Goal: Book appointment/travel/reservation

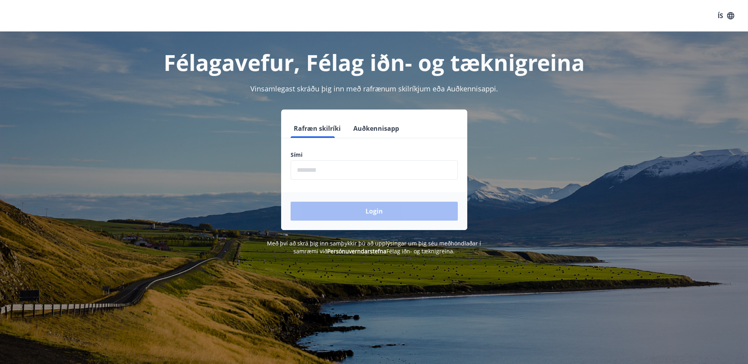
click at [358, 176] on input "phone" at bounding box center [373, 169] width 167 height 19
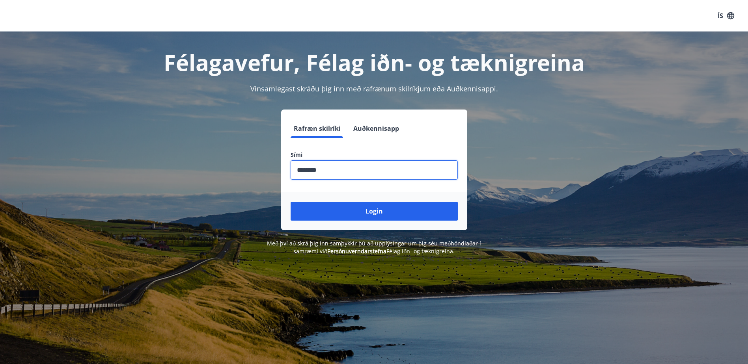
type input "********"
click at [290, 202] on button "Login" at bounding box center [373, 211] width 167 height 19
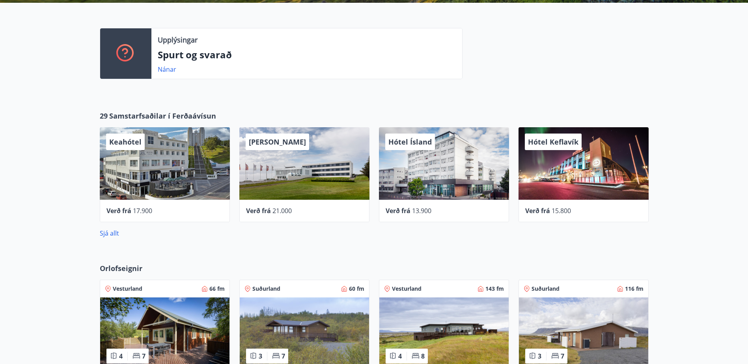
scroll to position [315, 0]
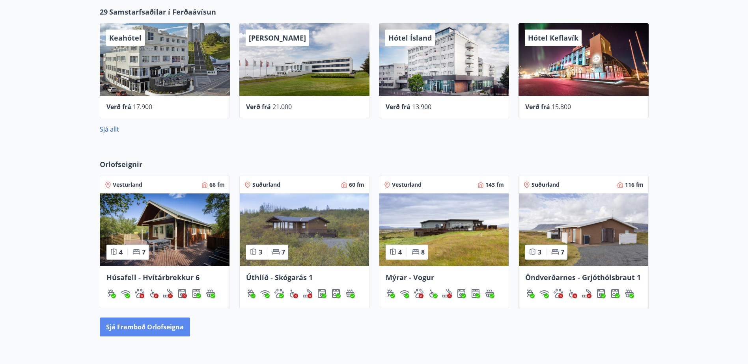
click at [141, 328] on button "Sjá framboð orlofseigna" at bounding box center [145, 327] width 90 height 19
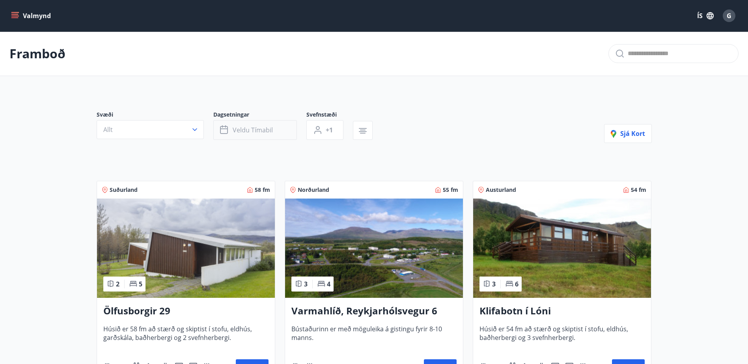
click at [244, 127] on span "Veldu tímabil" at bounding box center [252, 130] width 40 height 9
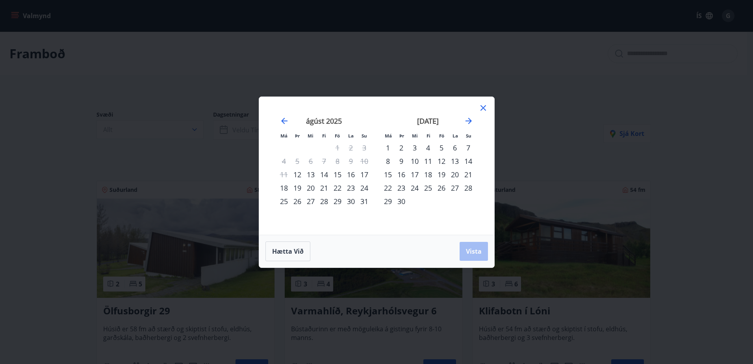
click at [411, 190] on div "24" at bounding box center [414, 187] width 13 height 13
click at [469, 187] on div "28" at bounding box center [468, 187] width 13 height 13
drag, startPoint x: 476, startPoint y: 250, endPoint x: 744, endPoint y: 266, distance: 269.2
click at [476, 250] on span "Vista" at bounding box center [474, 251] width 16 height 9
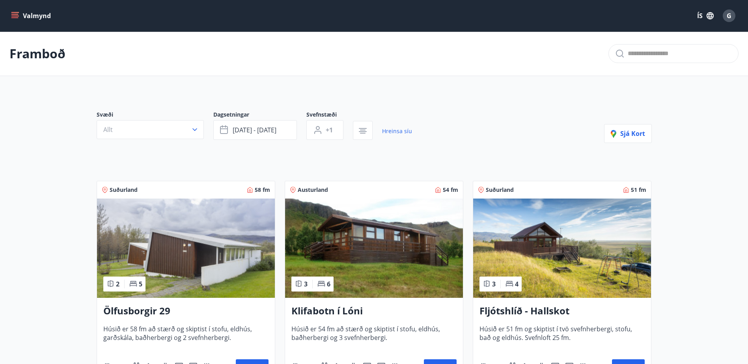
click at [111, 116] on span "Svæði" at bounding box center [155, 115] width 117 height 9
click at [111, 121] on button "Allt" at bounding box center [150, 129] width 107 height 19
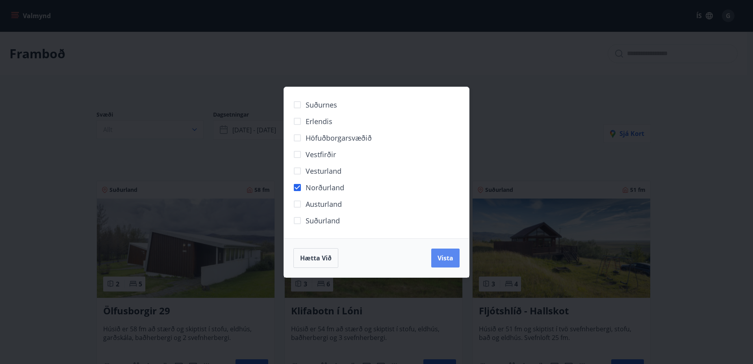
click at [438, 259] on span "Vista" at bounding box center [446, 258] width 16 height 9
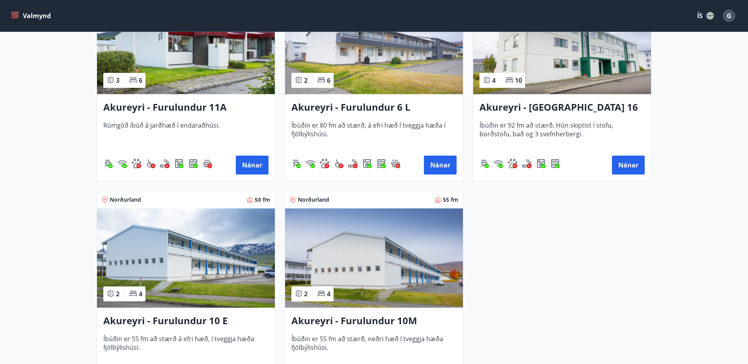
scroll to position [158, 0]
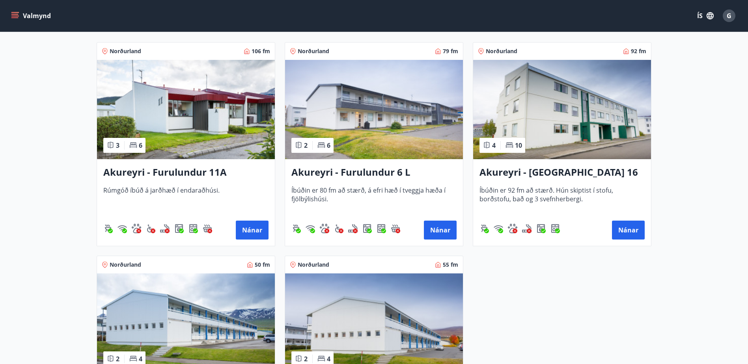
click at [200, 137] on img at bounding box center [186, 109] width 178 height 99
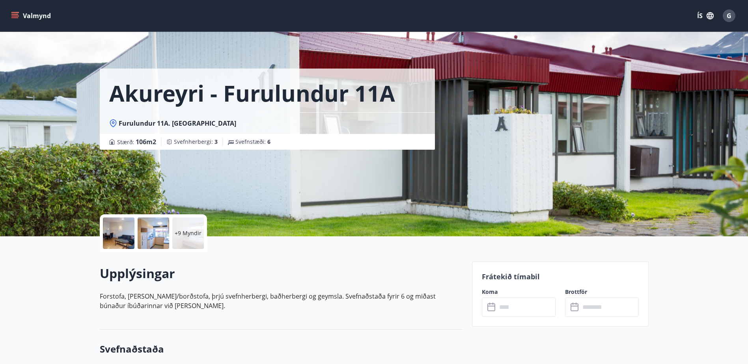
click at [178, 236] on p "+9 Myndir" at bounding box center [188, 233] width 27 height 8
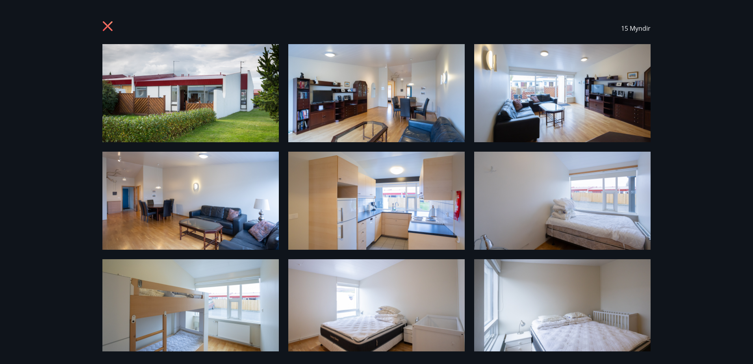
drag, startPoint x: 108, startPoint y: 26, endPoint x: 524, endPoint y: 86, distance: 420.8
click at [111, 26] on icon at bounding box center [108, 27] width 13 height 13
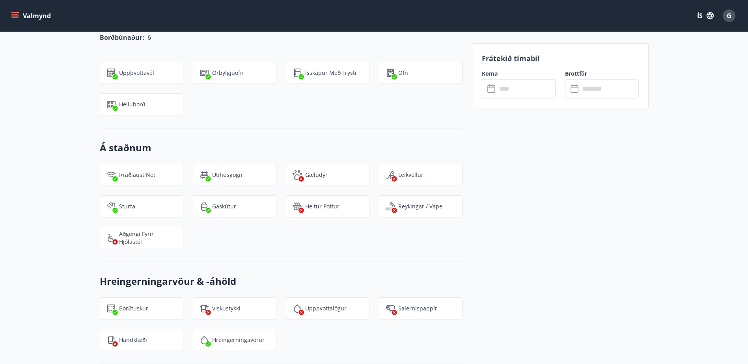
scroll to position [749, 0]
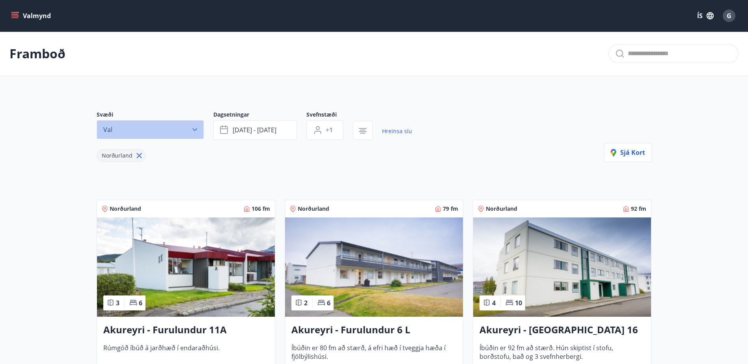
click at [152, 130] on button "Val" at bounding box center [150, 129] width 107 height 19
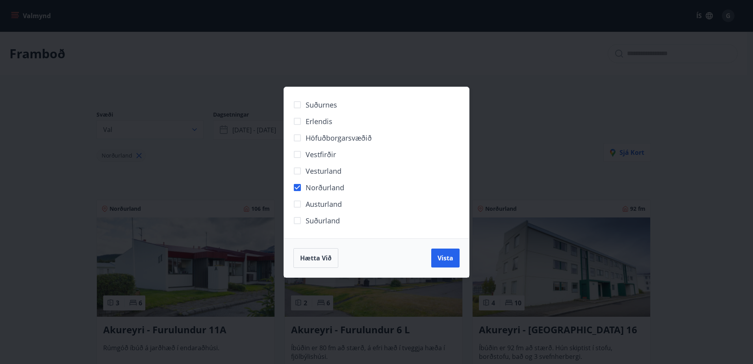
click at [479, 121] on div "Suðurnes Erlendis Höfuðborgarsvæðið Vestfirðir Vesturland Norðurland Austurland…" at bounding box center [376, 182] width 753 height 364
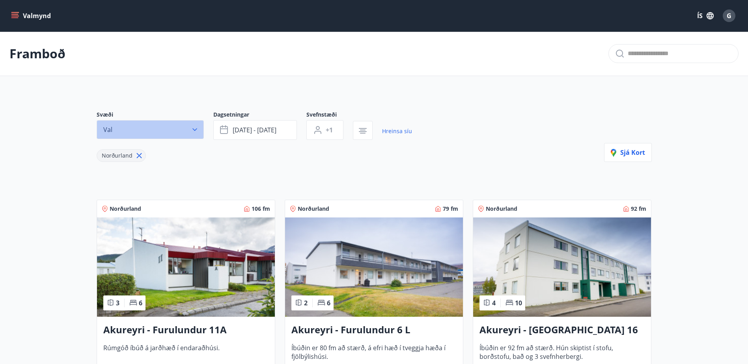
click at [155, 123] on button "Val" at bounding box center [150, 129] width 107 height 19
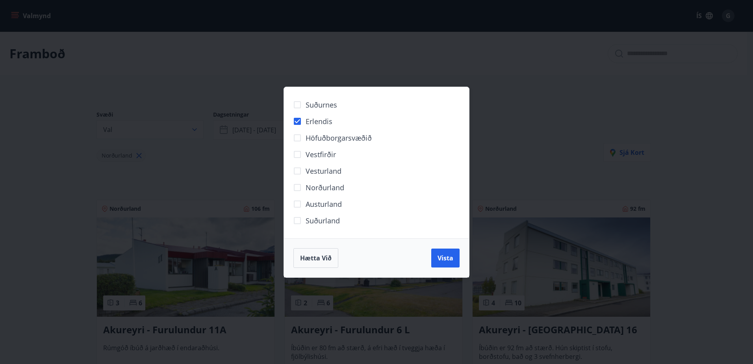
click at [454, 269] on div "Hætta við Vista" at bounding box center [376, 257] width 185 height 39
click at [448, 255] on span "Vista" at bounding box center [446, 258] width 16 height 9
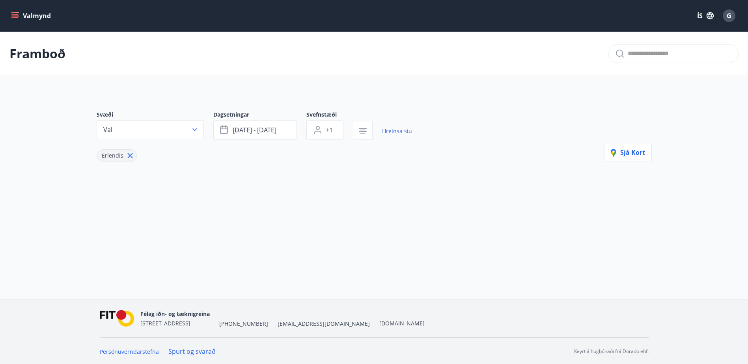
click at [126, 156] on icon at bounding box center [130, 155] width 9 height 9
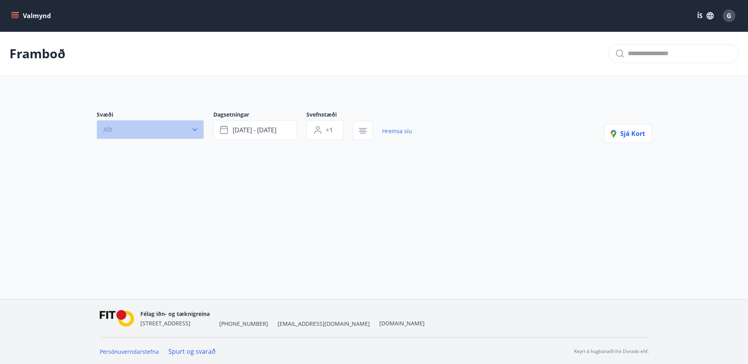
click at [199, 135] on button "Allt" at bounding box center [150, 129] width 107 height 19
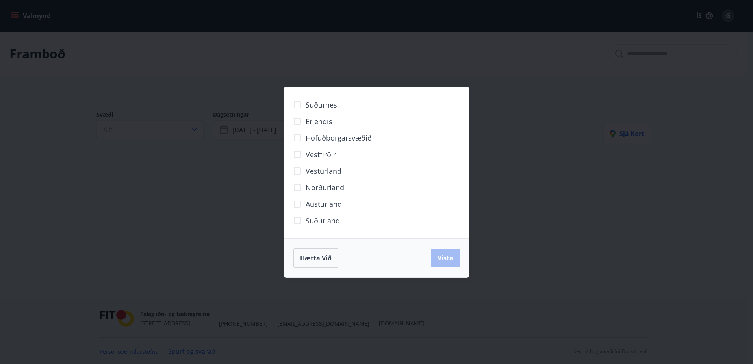
click at [337, 190] on span "Norðurland" at bounding box center [325, 187] width 39 height 10
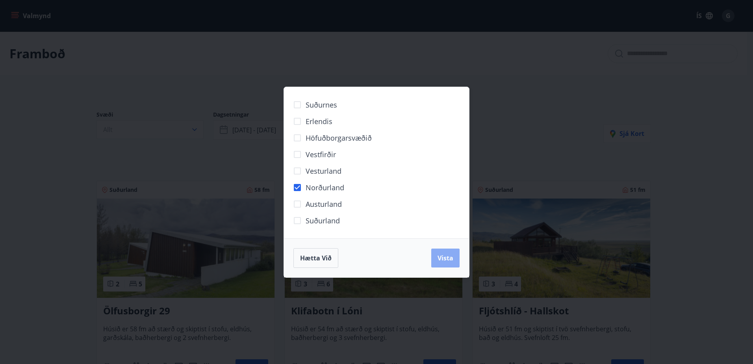
click at [443, 252] on button "Vista" at bounding box center [445, 258] width 28 height 19
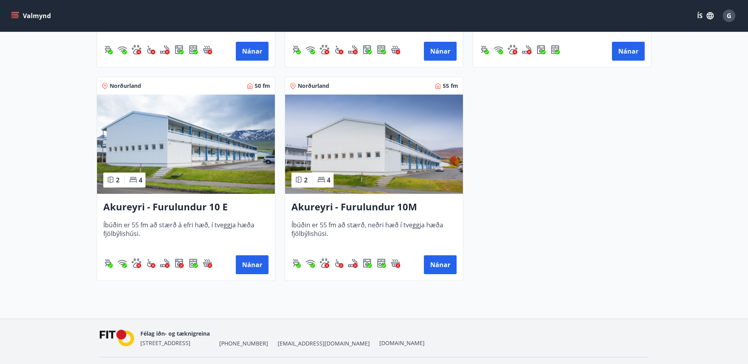
scroll to position [357, 0]
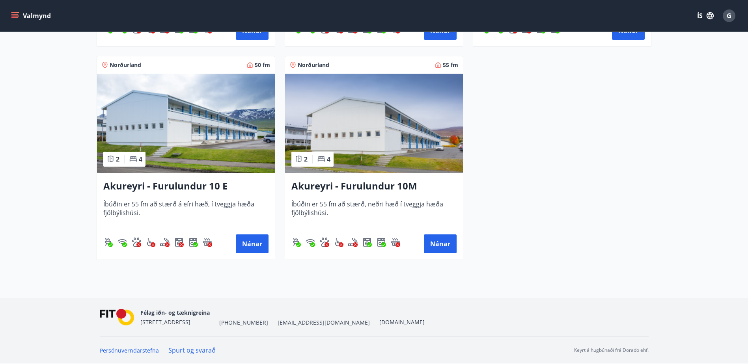
click at [14, 11] on button "Valmynd" at bounding box center [31, 16] width 45 height 14
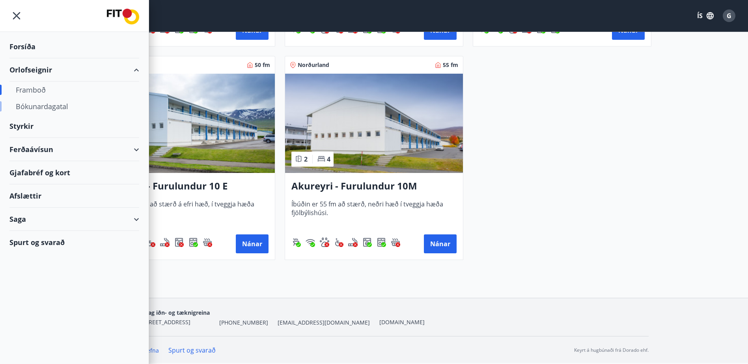
click at [55, 105] on div "Bókunardagatal" at bounding box center [74, 106] width 117 height 17
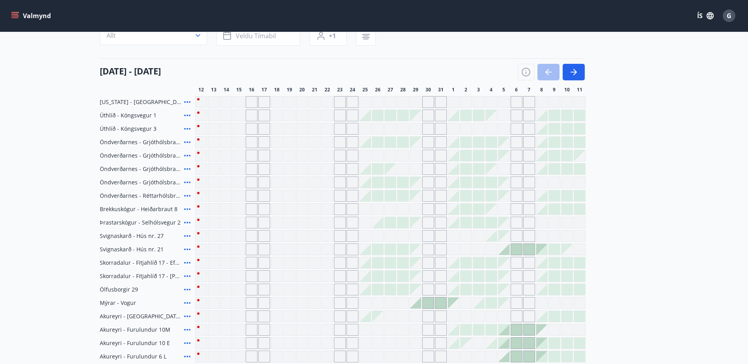
scroll to position [30, 0]
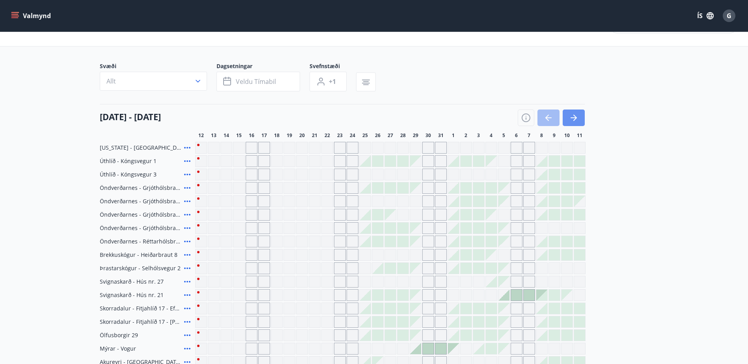
drag, startPoint x: 570, startPoint y: 118, endPoint x: 702, endPoint y: 150, distance: 135.8
click at [569, 118] on icon "button" at bounding box center [573, 117] width 9 height 9
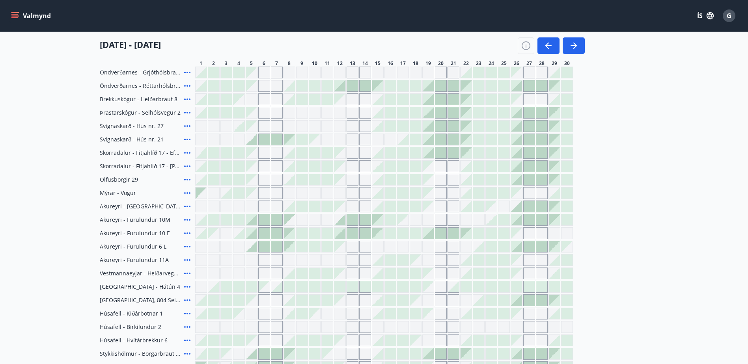
scroll to position [148, 0]
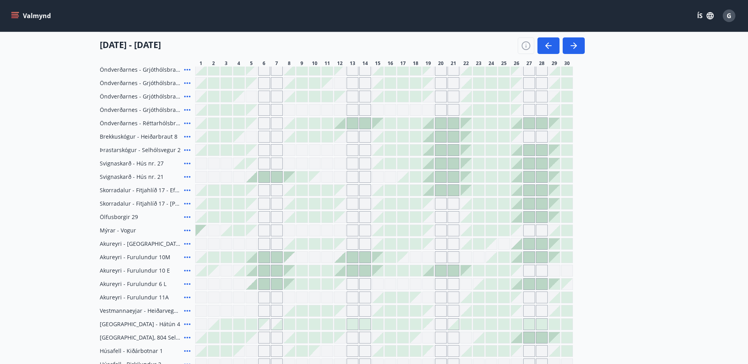
click at [381, 274] on div at bounding box center [377, 270] width 11 height 11
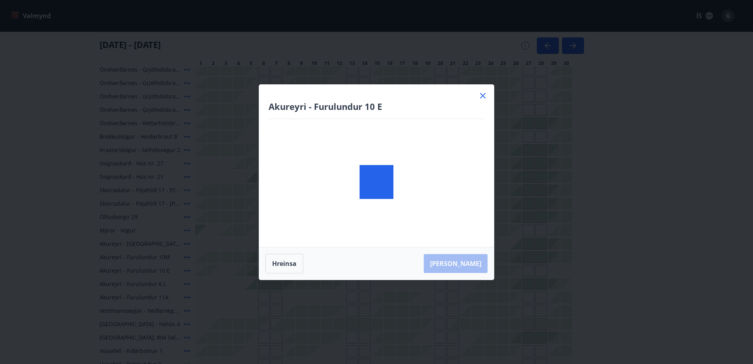
click at [381, 286] on body "Valmynd ÍS G Bókunardagatal Svæði Allt Dagsetningar Veldu tímabil Svefnstæði +1…" at bounding box center [376, 186] width 753 height 668
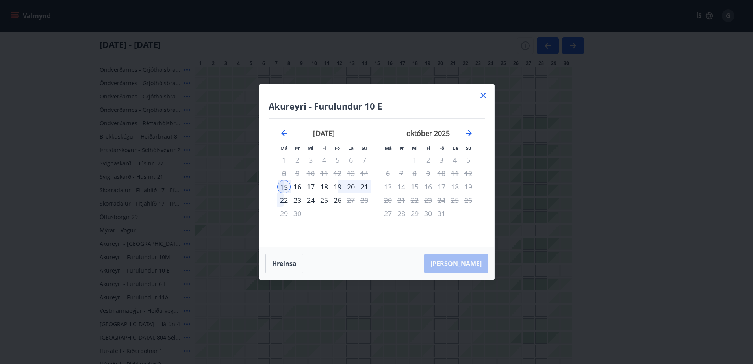
click at [484, 97] on icon at bounding box center [483, 95] width 9 height 9
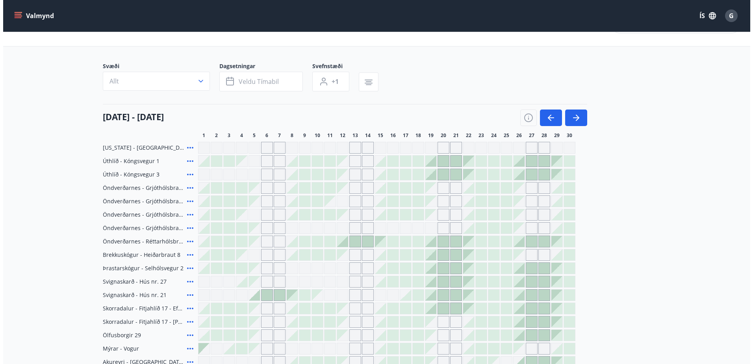
scroll to position [0, 0]
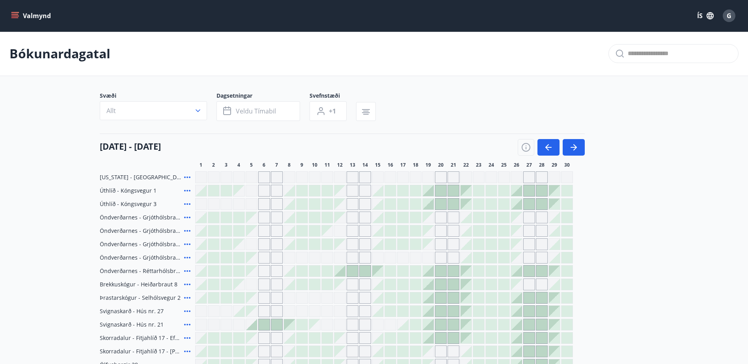
drag, startPoint x: 389, startPoint y: 175, endPoint x: 97, endPoint y: 177, distance: 292.4
click at [387, 177] on div "Gráir dagar eru ekki bókanlegir" at bounding box center [390, 177] width 12 height 12
click at [368, 178] on div at bounding box center [383, 177] width 377 height 12
click at [360, 178] on div "Gráir dagar eru ekki bókanlegir" at bounding box center [365, 177] width 12 height 12
click at [572, 147] on icon "button" at bounding box center [573, 147] width 6 height 1
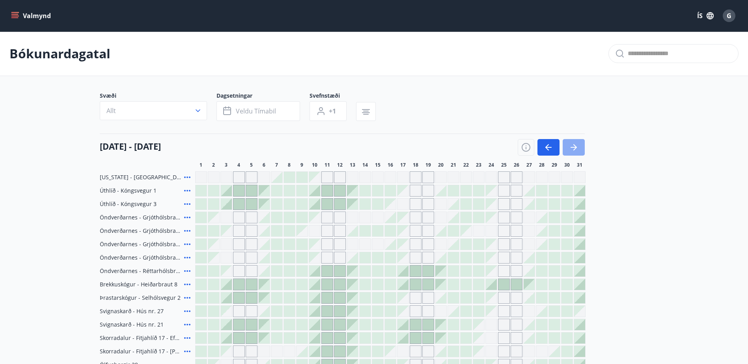
click at [573, 144] on icon "button" at bounding box center [573, 147] width 9 height 9
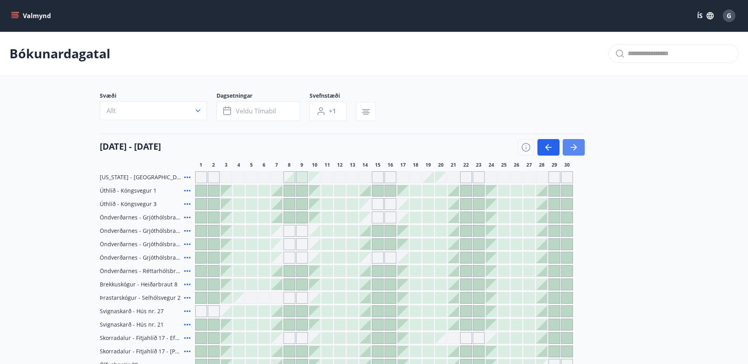
click at [573, 144] on icon "button" at bounding box center [573, 147] width 9 height 9
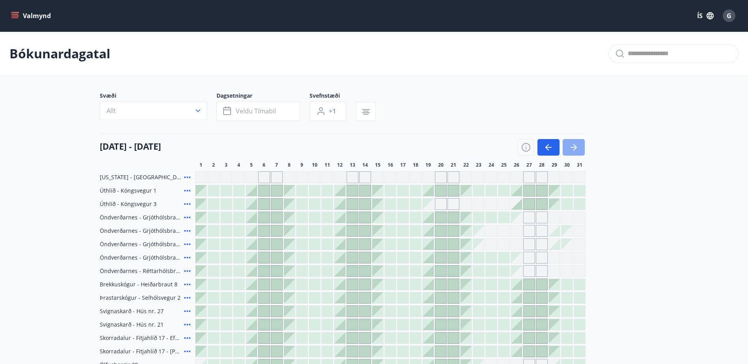
click at [573, 144] on icon "button" at bounding box center [573, 147] width 9 height 9
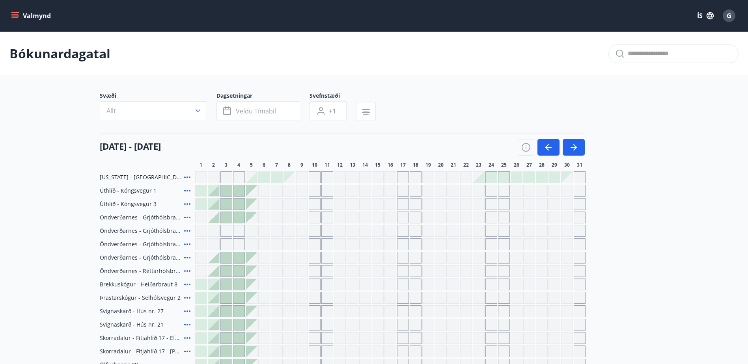
click at [490, 177] on div at bounding box center [490, 177] width 11 height 11
click at [505, 177] on div at bounding box center [503, 177] width 11 height 11
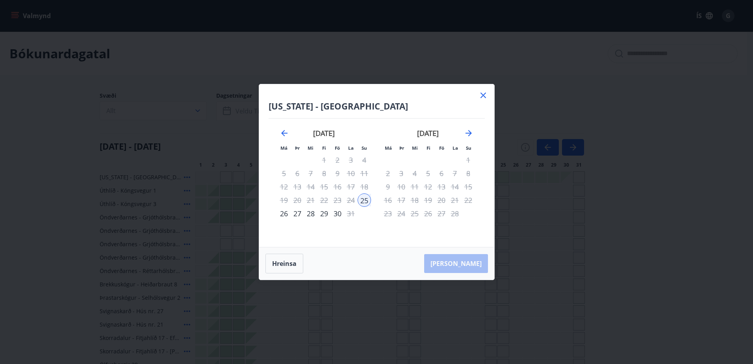
click at [482, 96] on icon at bounding box center [483, 95] width 9 height 9
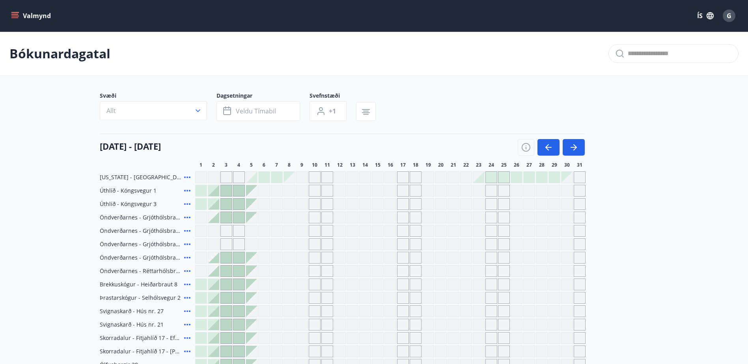
click at [189, 179] on icon at bounding box center [186, 177] width 9 height 9
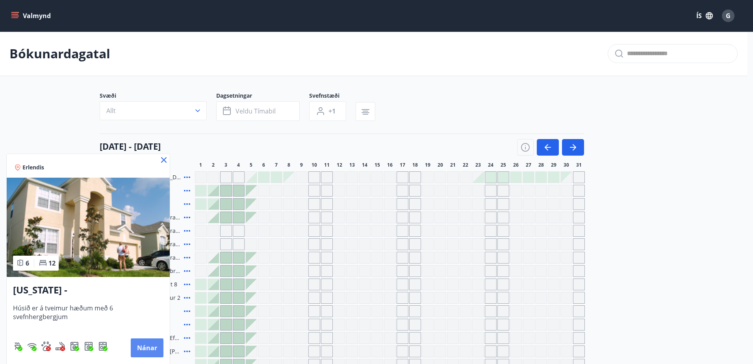
click at [148, 346] on button "Nánar" at bounding box center [147, 347] width 33 height 19
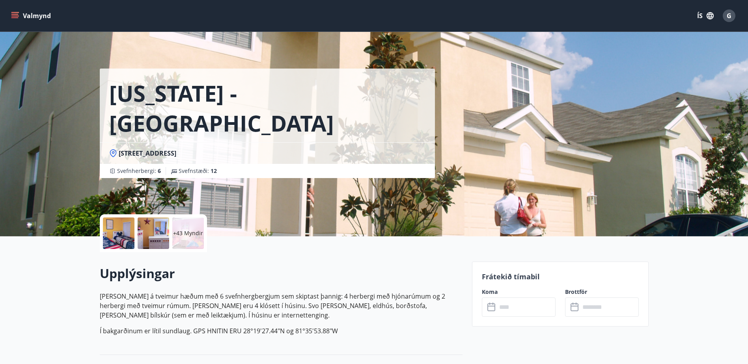
click at [193, 233] on p "+43 Myndir" at bounding box center [188, 233] width 30 height 8
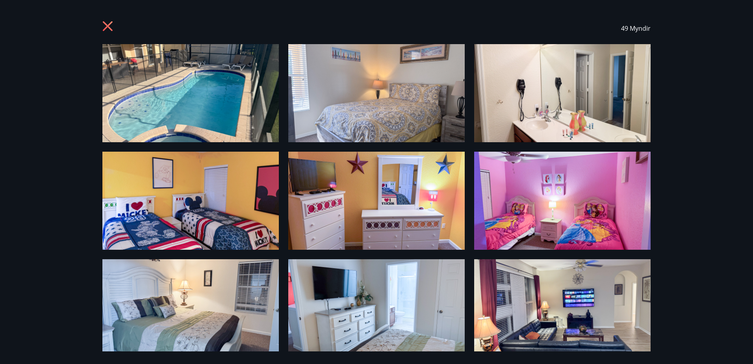
click at [105, 26] on icon at bounding box center [108, 27] width 13 height 13
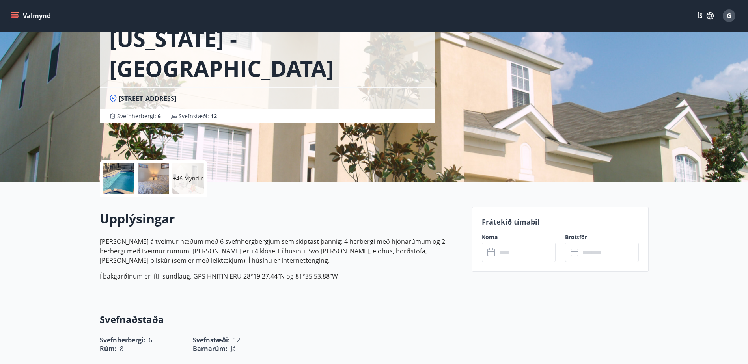
scroll to position [158, 0]
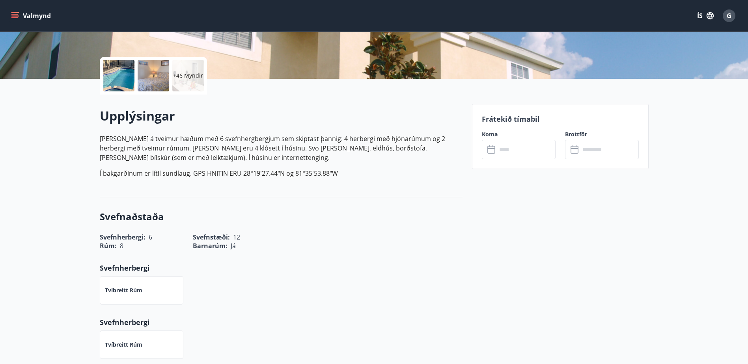
click at [508, 152] on input "text" at bounding box center [525, 149] width 59 height 19
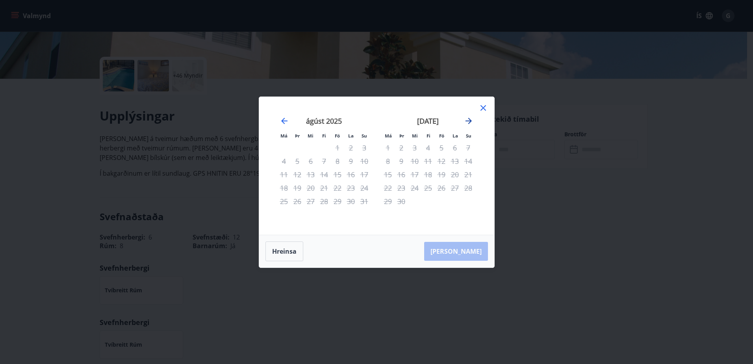
click at [472, 120] on icon "Move forward to switch to the next month." at bounding box center [468, 120] width 9 height 9
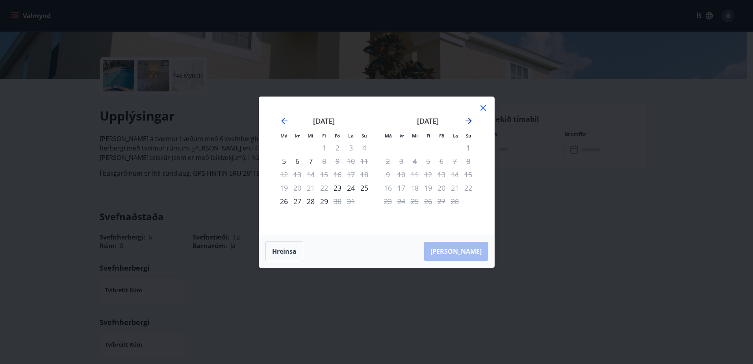
click at [473, 120] on icon "Move forward to switch to the next month." at bounding box center [468, 120] width 9 height 9
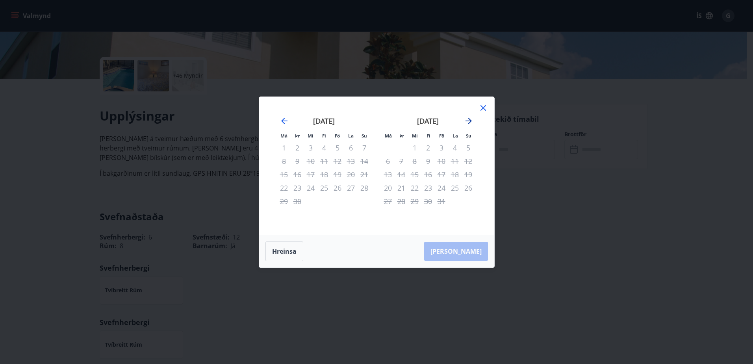
click at [473, 120] on icon "Move forward to switch to the next month." at bounding box center [468, 120] width 9 height 9
click at [473, 119] on icon "Move forward to switch to the next month." at bounding box center [468, 120] width 9 height 9
click at [480, 109] on icon at bounding box center [483, 107] width 9 height 9
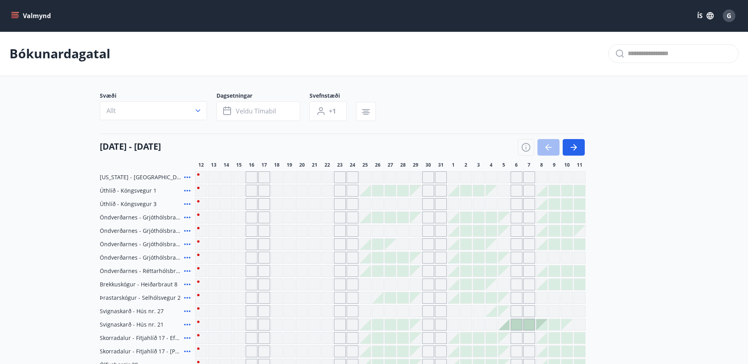
click at [15, 14] on icon "menu" at bounding box center [14, 14] width 7 height 1
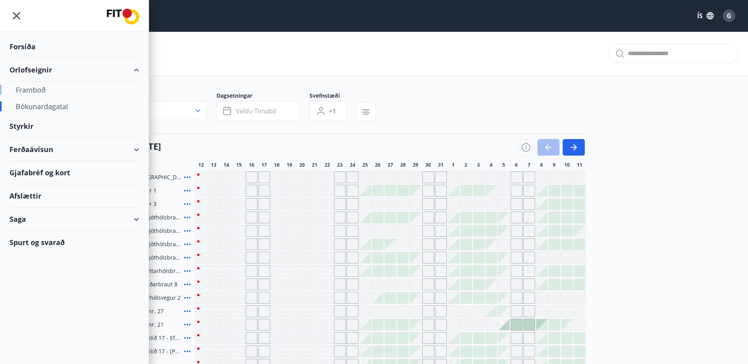
click at [32, 87] on div "Framboð" at bounding box center [74, 90] width 117 height 17
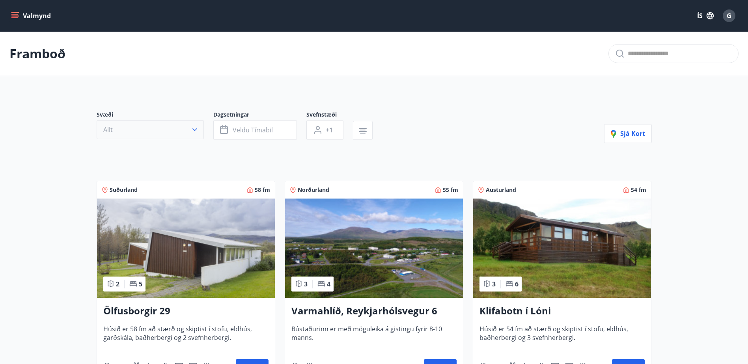
click at [151, 125] on button "Allt" at bounding box center [150, 129] width 107 height 19
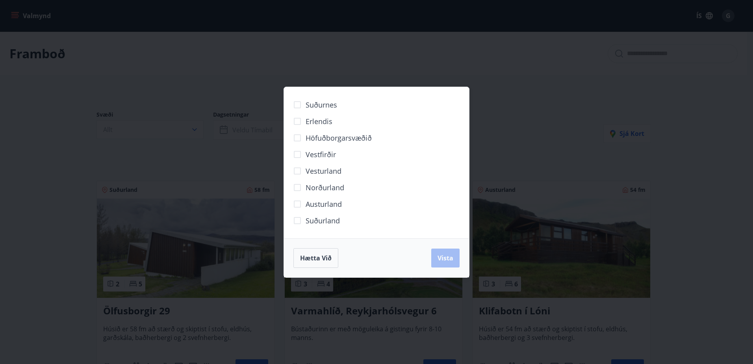
click at [324, 186] on span "Norðurland" at bounding box center [325, 187] width 39 height 10
drag, startPoint x: 450, startPoint y: 254, endPoint x: 750, endPoint y: 224, distance: 301.3
click at [450, 254] on span "Vista" at bounding box center [446, 258] width 16 height 9
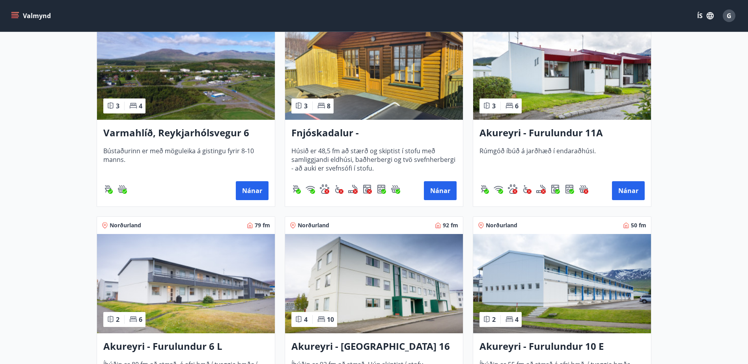
scroll to position [79, 0]
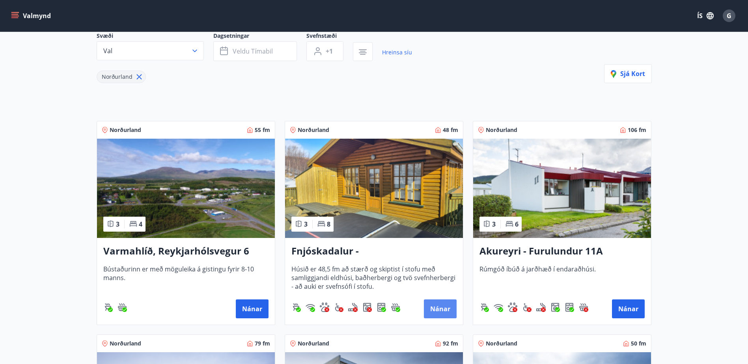
click at [446, 308] on button "Nánar" at bounding box center [440, 308] width 33 height 19
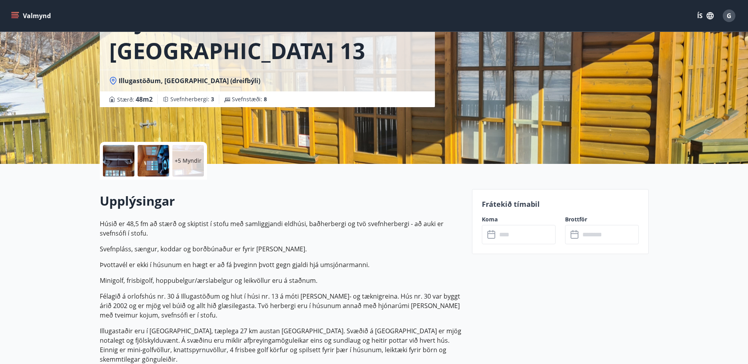
scroll to position [79, 0]
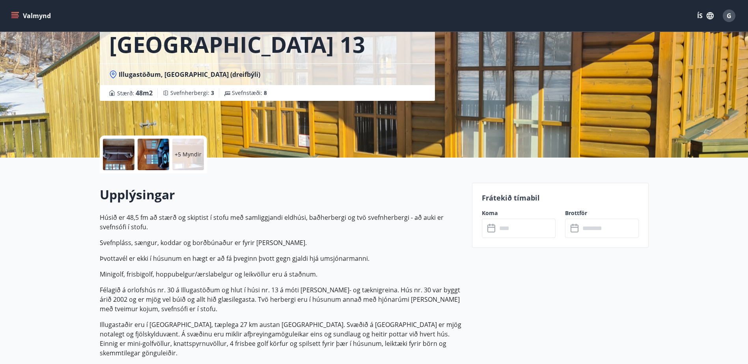
click at [534, 225] on input "text" at bounding box center [525, 228] width 59 height 19
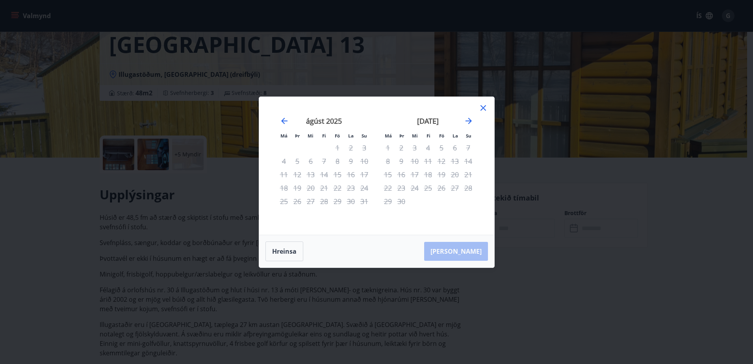
click at [474, 120] on div "september 2025 1 2 3 4 5 6 7 8 9 10 11 12 13 14 15 16 17 18 19 20 21 22 23 24 2…" at bounding box center [428, 170] width 104 height 129
click at [474, 120] on div "september 2025" at bounding box center [428, 123] width 94 height 35
click at [472, 121] on icon "Move forward to switch to the next month." at bounding box center [468, 120] width 9 height 9
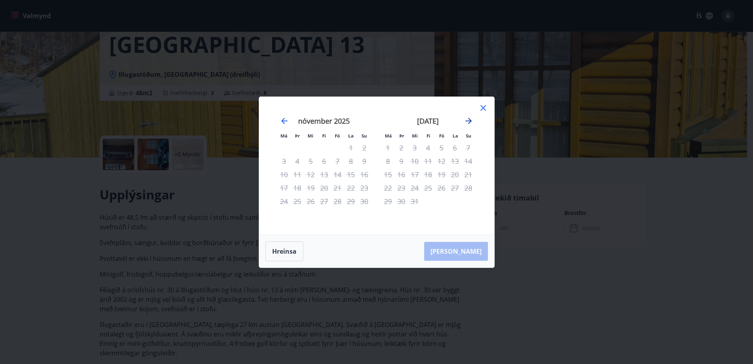
click at [472, 121] on icon "Move forward to switch to the next month." at bounding box center [468, 120] width 9 height 9
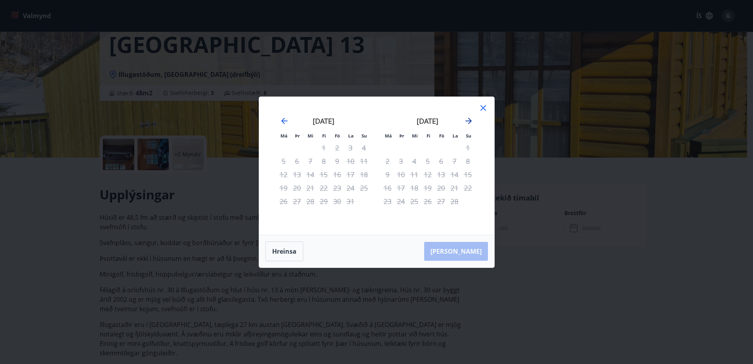
click at [472, 121] on icon "Move forward to switch to the next month." at bounding box center [468, 120] width 9 height 9
click at [463, 117] on div "febrúar 2026" at bounding box center [428, 123] width 94 height 35
click at [469, 118] on icon "Move forward to switch to the next month." at bounding box center [469, 121] width 6 height 6
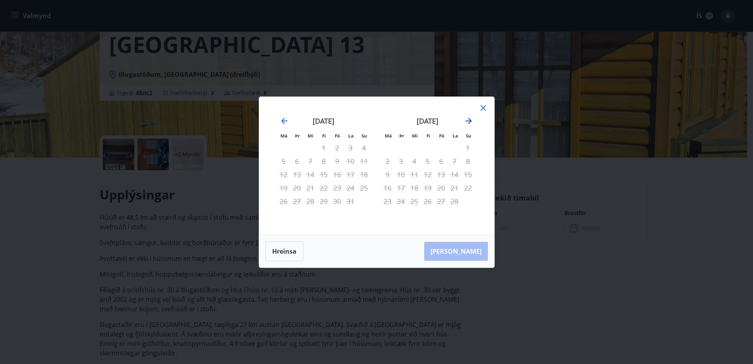
click at [469, 118] on icon "Move forward to switch to the next month." at bounding box center [469, 121] width 6 height 6
click at [470, 118] on icon "Move forward to switch to the next month." at bounding box center [468, 120] width 9 height 9
click at [487, 107] on icon at bounding box center [483, 107] width 9 height 9
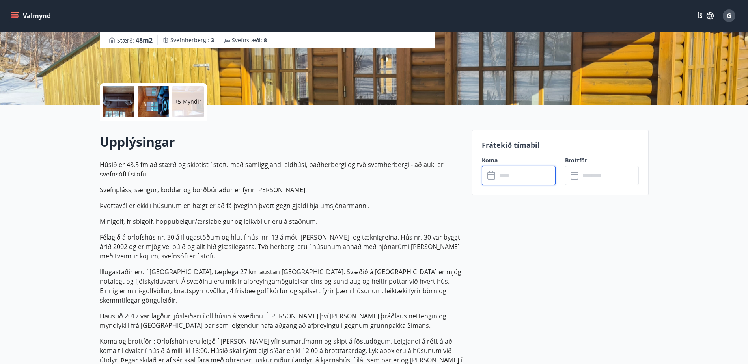
scroll to position [236, 0]
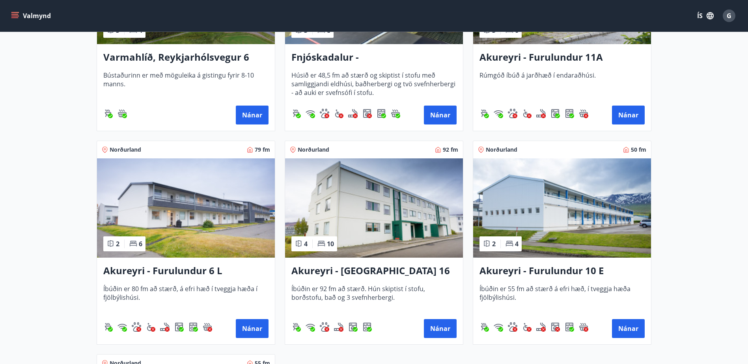
scroll to position [355, 0]
